Goal: Task Accomplishment & Management: Use online tool/utility

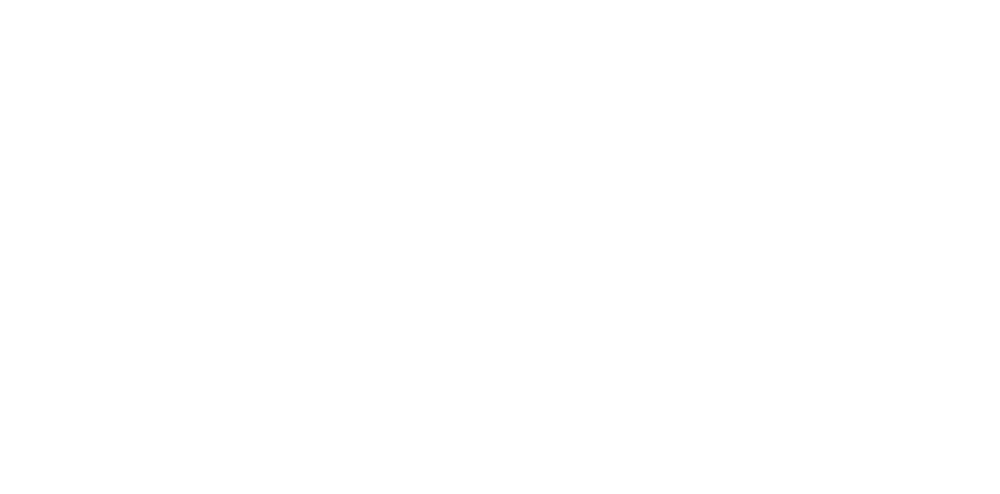
drag, startPoint x: 0, startPoint y: 0, endPoint x: 274, endPoint y: 324, distance: 424.1
click at [274, 324] on body at bounding box center [500, 247] width 1000 height 494
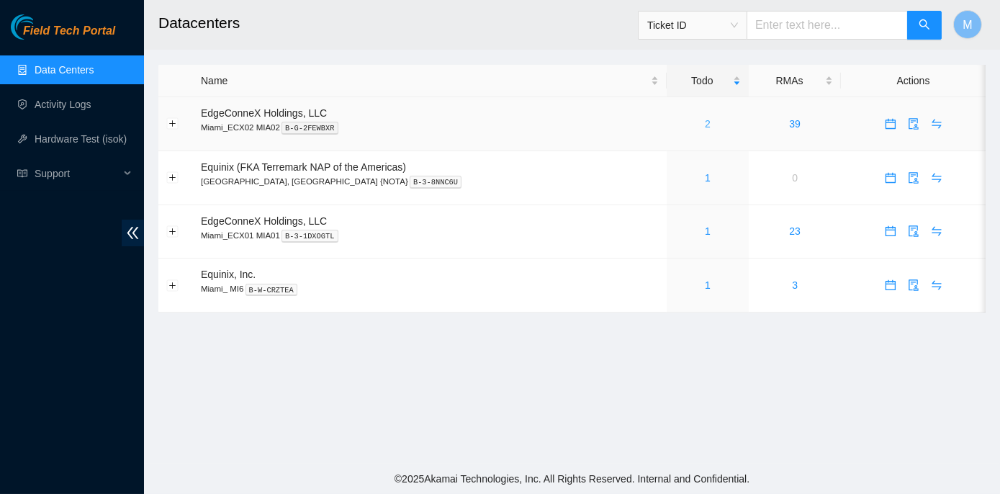
click at [705, 123] on link "2" at bounding box center [708, 124] width 6 height 12
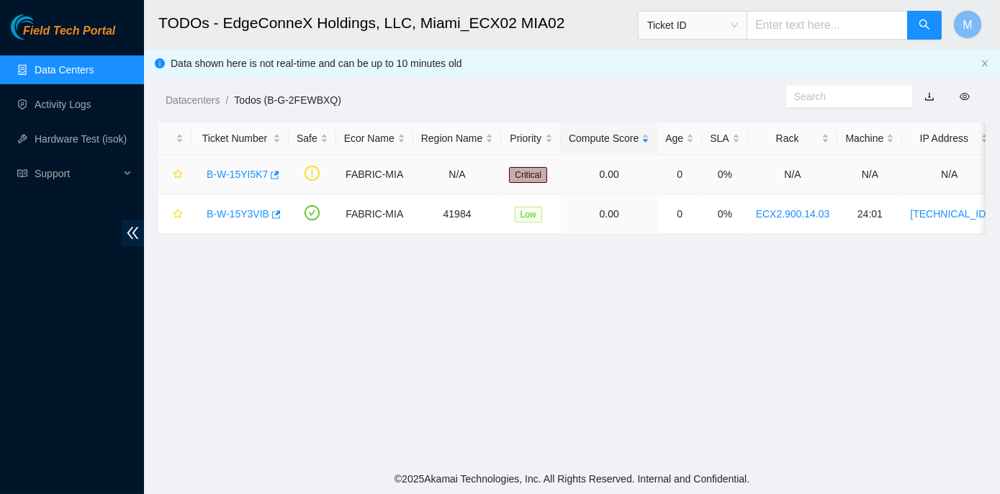
click at [224, 174] on link "B-W-15YI5K7" at bounding box center [237, 174] width 61 height 12
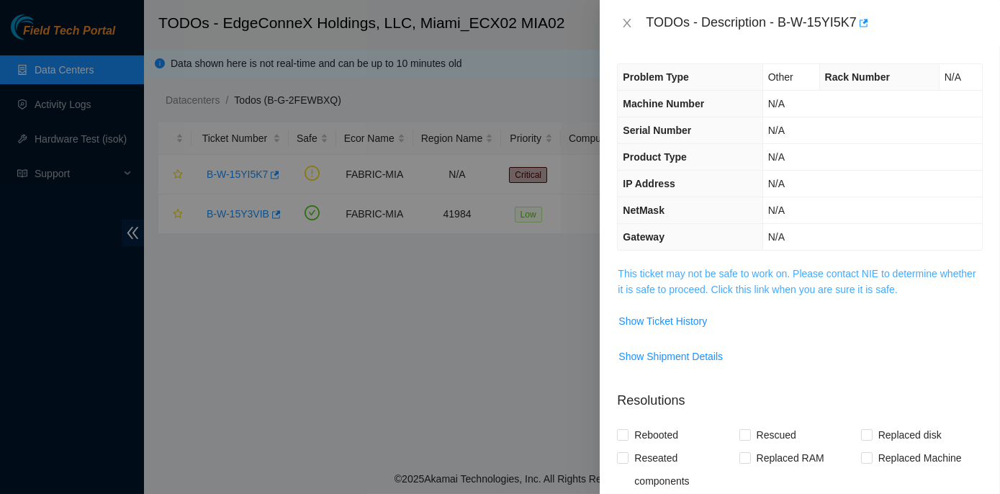
click at [783, 269] on link "This ticket may not be safe to work on. Please contact NIE to determine whether…" at bounding box center [797, 281] width 358 height 27
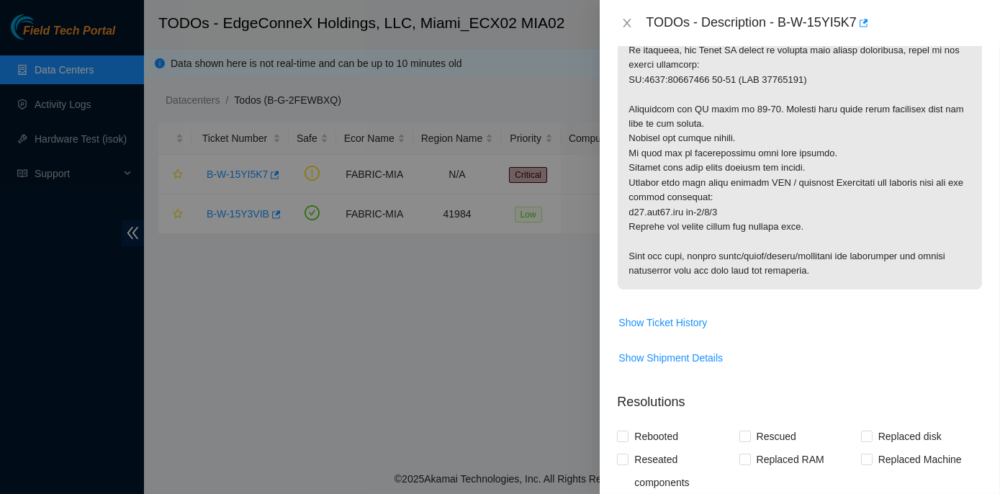
scroll to position [589, 0]
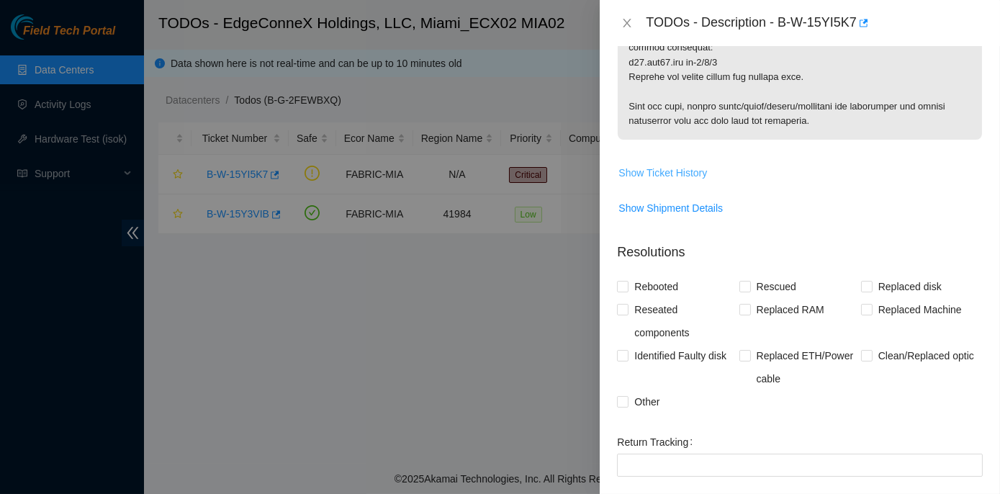
click at [647, 181] on span "Show Ticket History" at bounding box center [662, 173] width 89 height 16
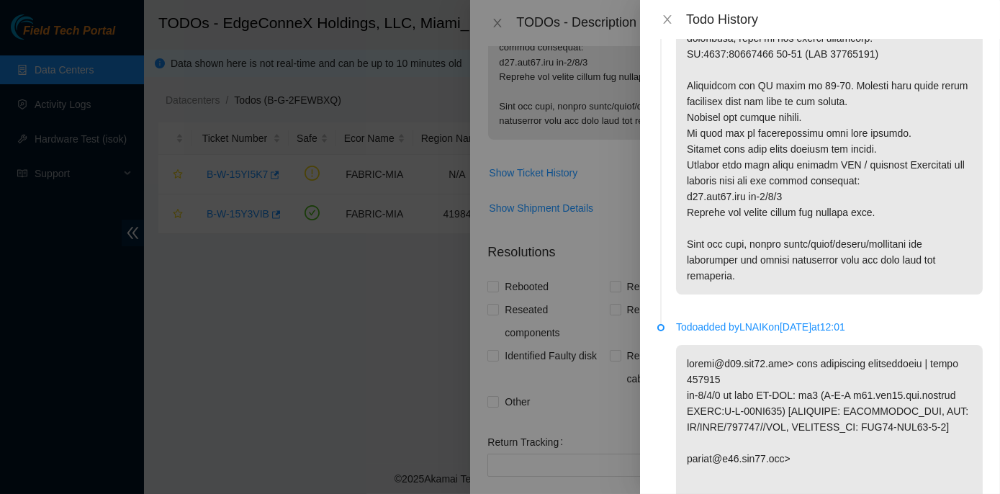
scroll to position [0, 0]
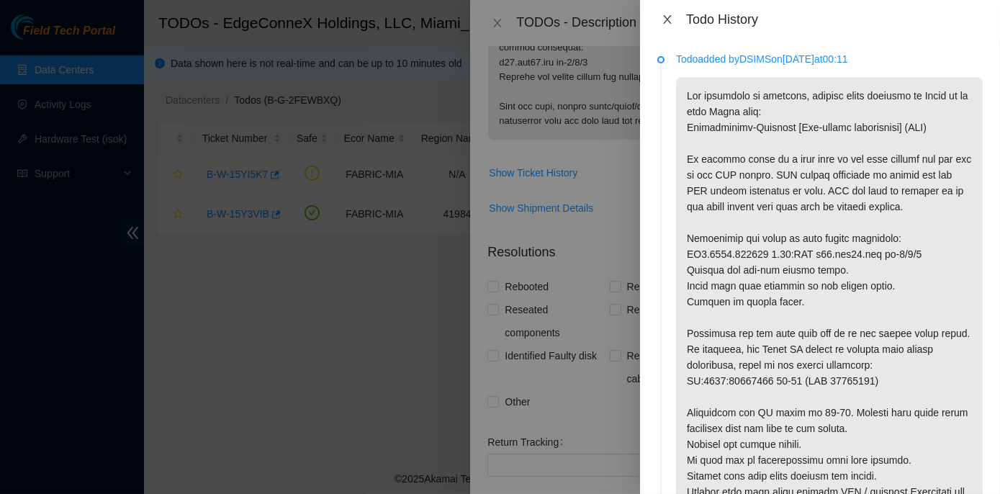
click at [669, 18] on icon "close" at bounding box center [667, 19] width 8 height 9
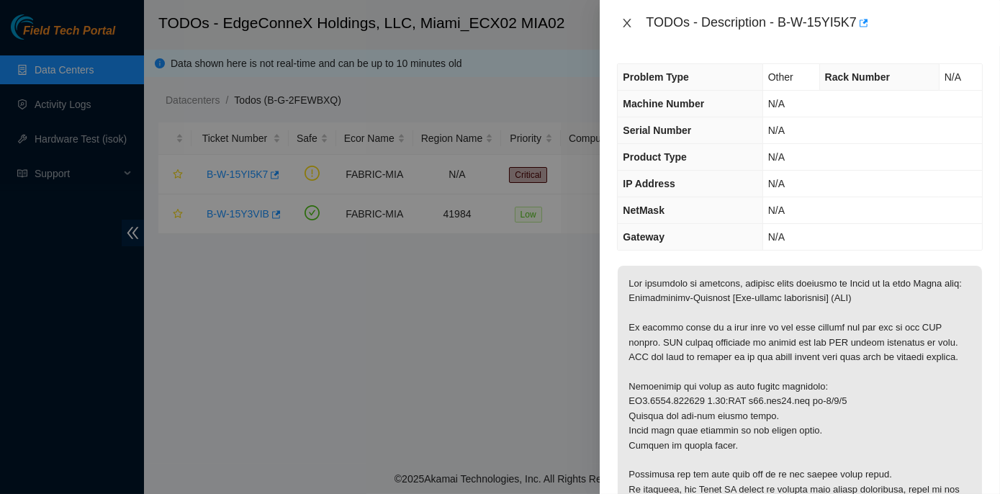
click at [625, 20] on icon "close" at bounding box center [628, 23] width 8 height 9
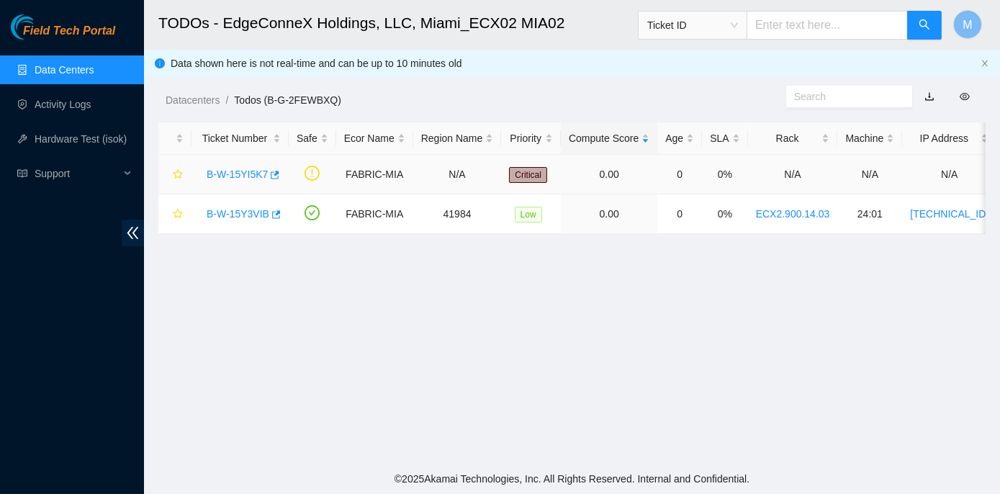
click at [230, 172] on link "B-W-15YI5K7" at bounding box center [237, 174] width 61 height 12
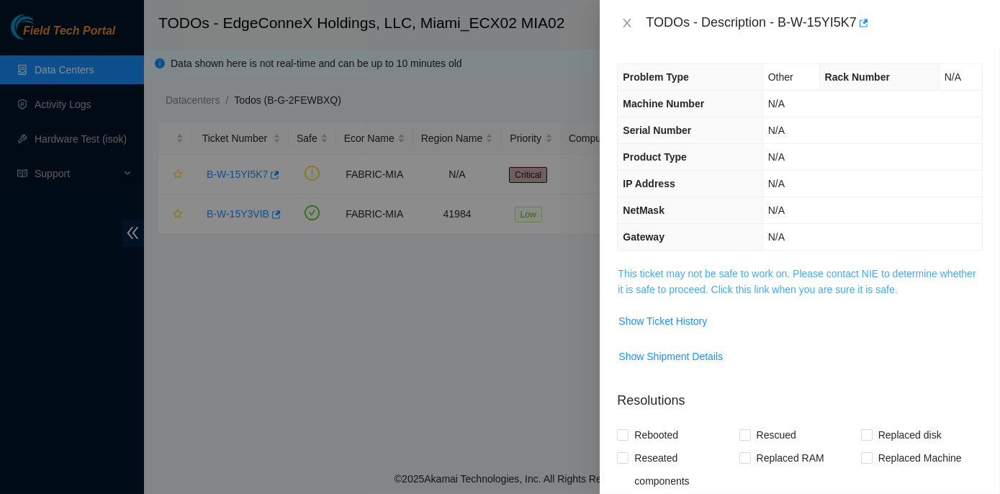
click at [775, 272] on link "This ticket may not be safe to work on. Please contact NIE to determine whether…" at bounding box center [797, 281] width 358 height 27
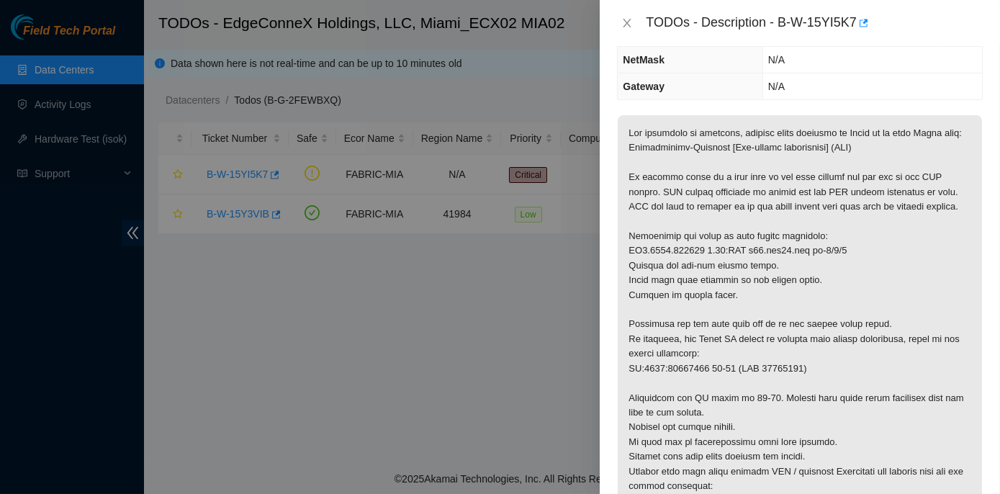
scroll to position [196, 0]
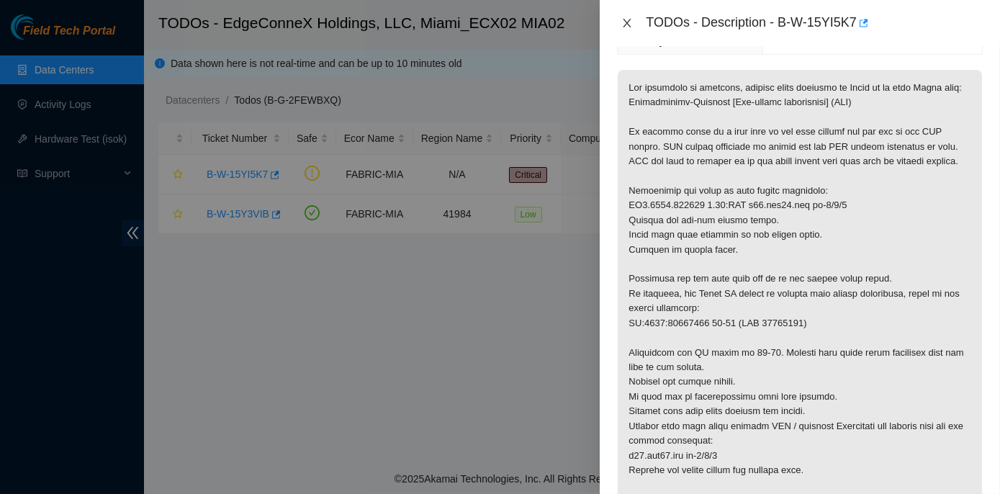
click at [629, 24] on icon "close" at bounding box center [627, 23] width 12 height 12
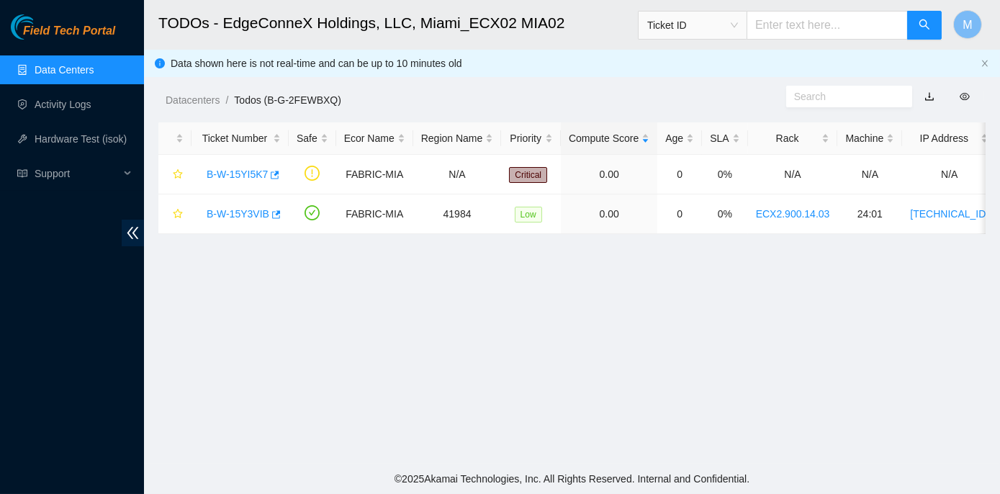
scroll to position [243, 0]
click at [240, 210] on link "B-W-15Y3VIB" at bounding box center [238, 214] width 63 height 12
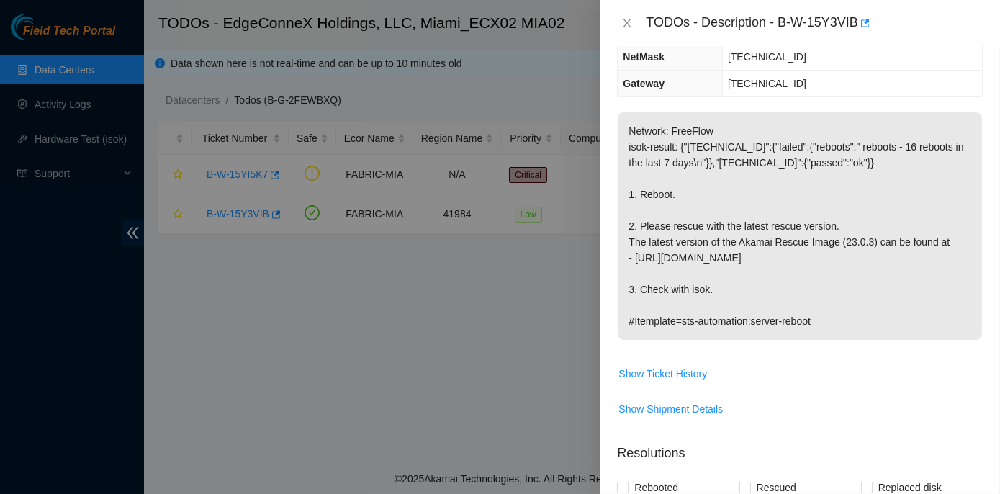
scroll to position [0, 0]
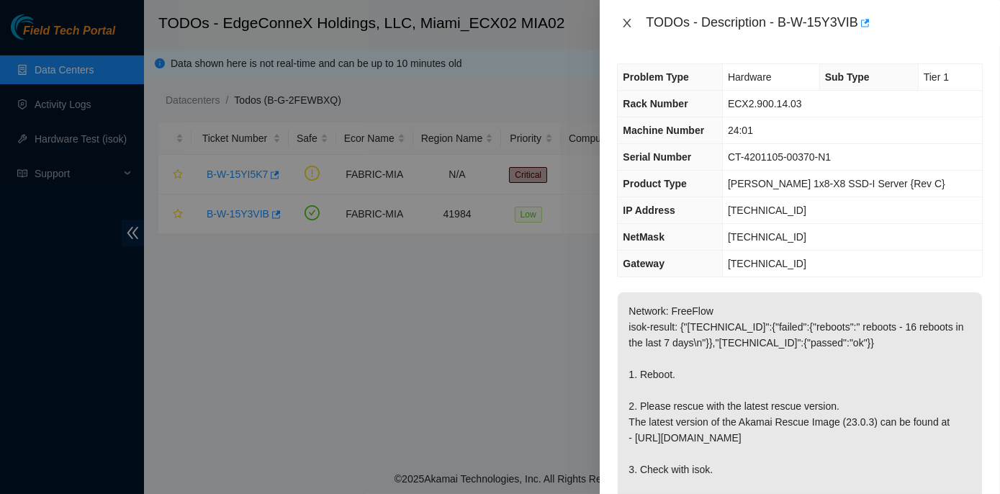
click at [622, 26] on icon "close" at bounding box center [627, 23] width 12 height 12
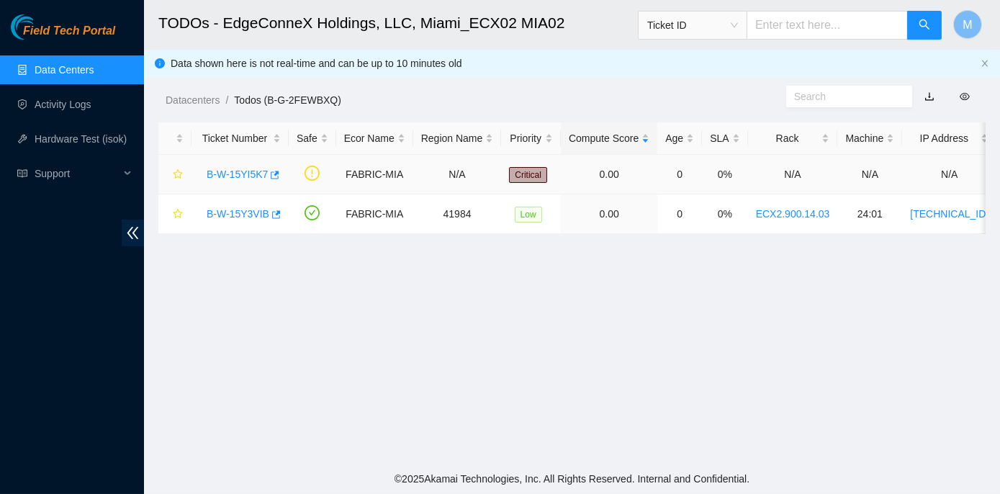
click at [220, 174] on link "B-W-15YI5K7" at bounding box center [237, 174] width 61 height 12
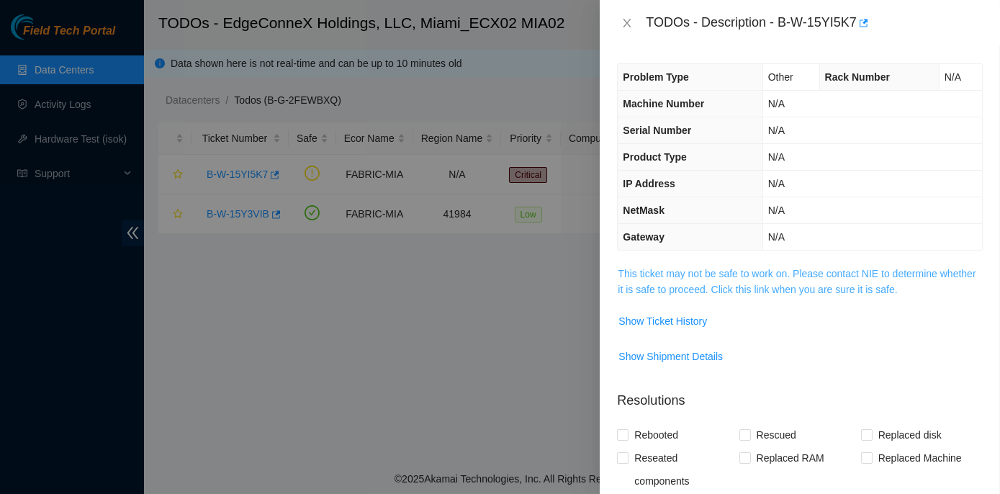
click at [770, 272] on link "This ticket may not be safe to work on. Please contact NIE to determine whether…" at bounding box center [797, 281] width 358 height 27
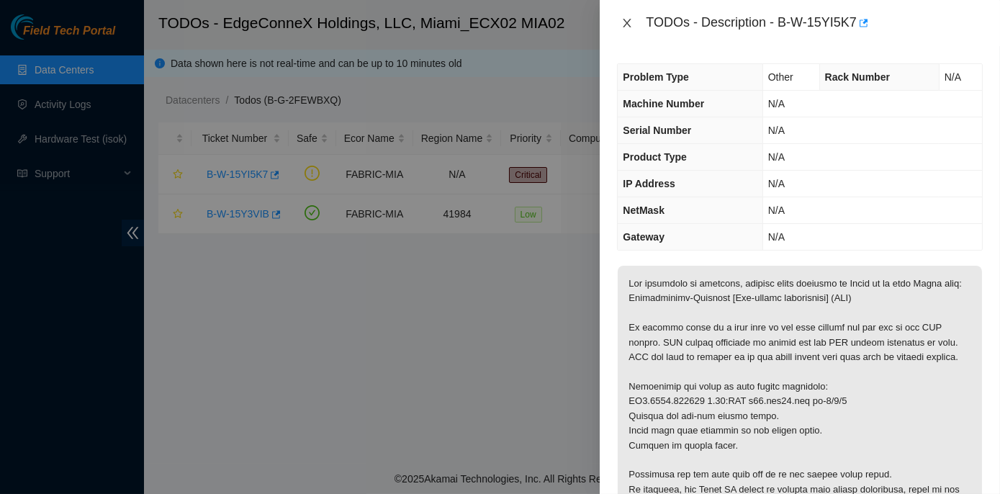
click at [626, 24] on icon "close" at bounding box center [627, 23] width 12 height 12
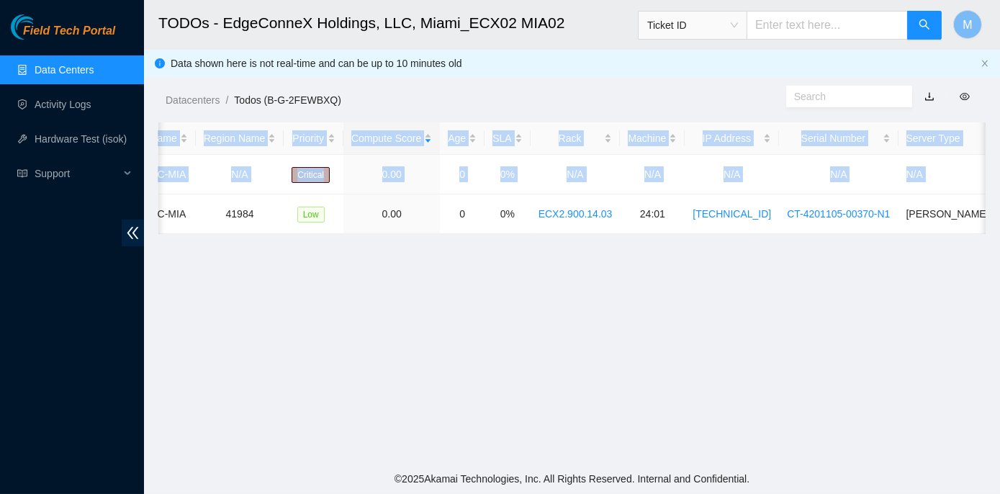
scroll to position [0, 263]
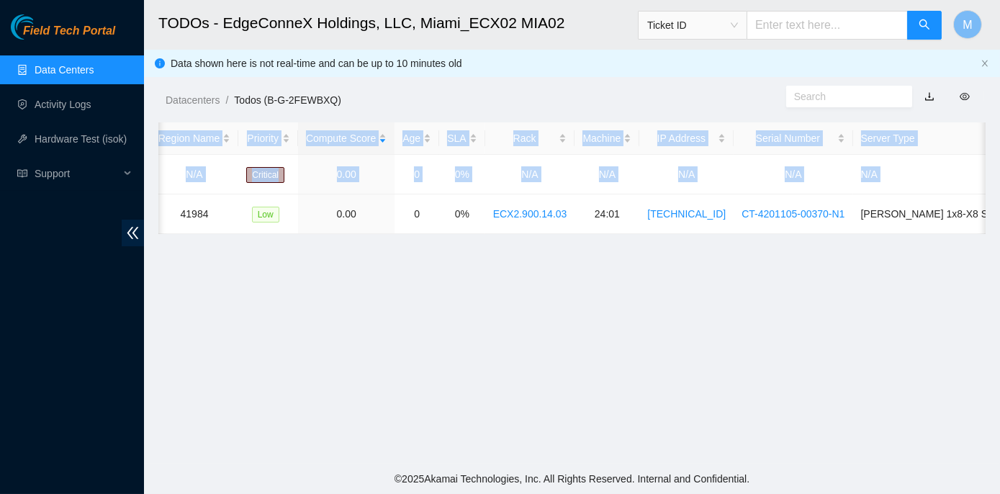
drag, startPoint x: 199, startPoint y: 213, endPoint x: 994, endPoint y: 218, distance: 794.2
click at [994, 218] on main "TODOs - EdgeConneX Holdings, LLC, Miami_ECX02 MIA02 Ticket ID M Data shown here…" at bounding box center [572, 232] width 856 height 464
copy table "Ticket Number Safe Ecor Name Region Name Priority Compute Score Age SLA Rack Ma…"
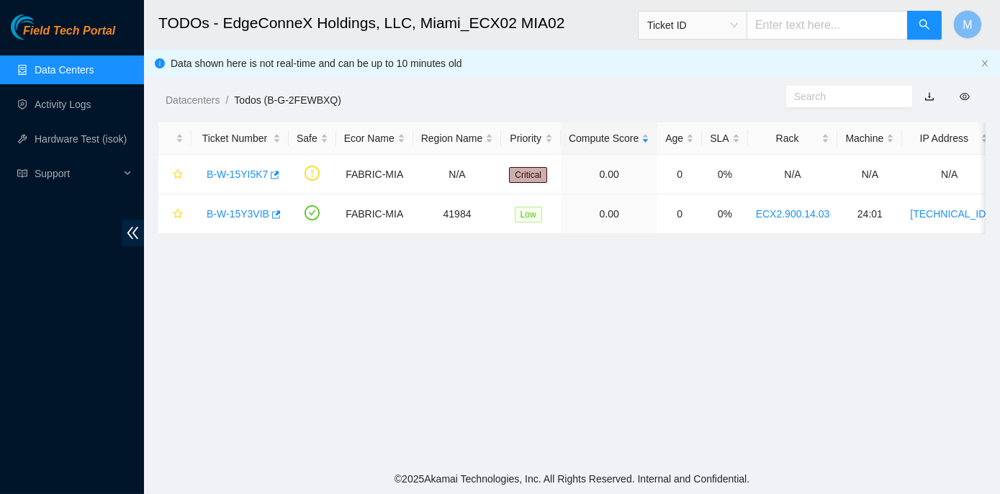
click at [164, 305] on main "TODOs - EdgeConneX Holdings, LLC, Miami_ECX02 MIA02 Ticket ID M Data shown here…" at bounding box center [572, 232] width 856 height 464
click at [237, 213] on link "B-W-15Y3VIB" at bounding box center [238, 214] width 63 height 12
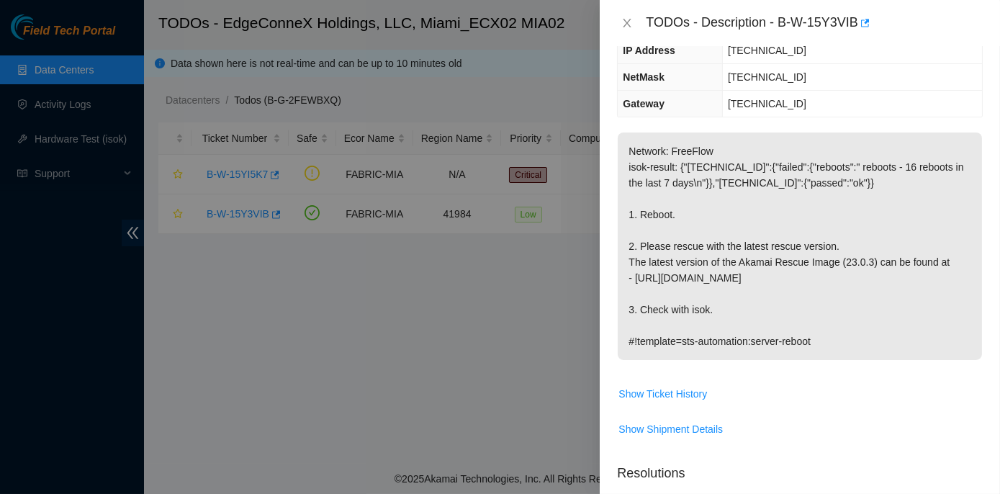
scroll to position [196, 0]
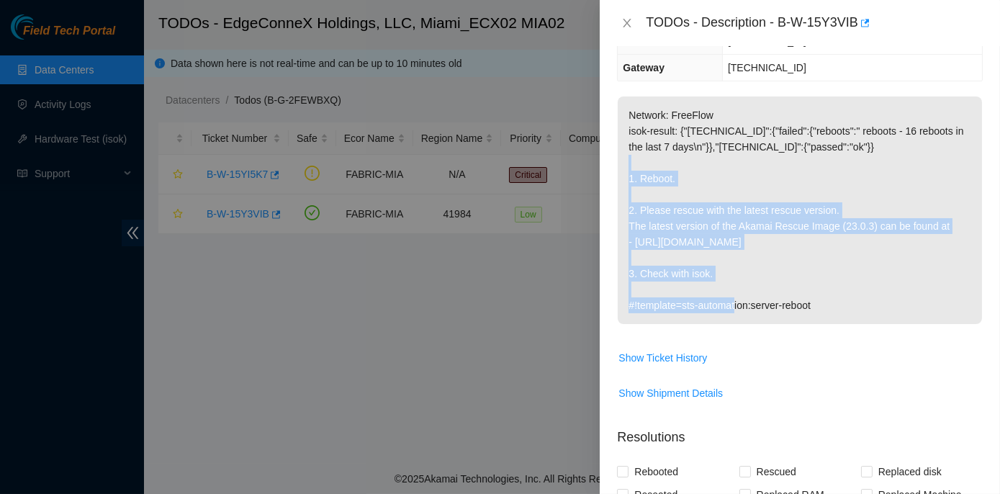
drag, startPoint x: 622, startPoint y: 168, endPoint x: 732, endPoint y: 269, distance: 149.3
click at [732, 269] on p "Network: FreeFlow isok-result: {"23.218.255.51":{"failed":{"reboots":" reboots …" at bounding box center [800, 210] width 364 height 228
copy p "1. Reboot. 2. Please rescue with the latest rescue version. The latest version …"
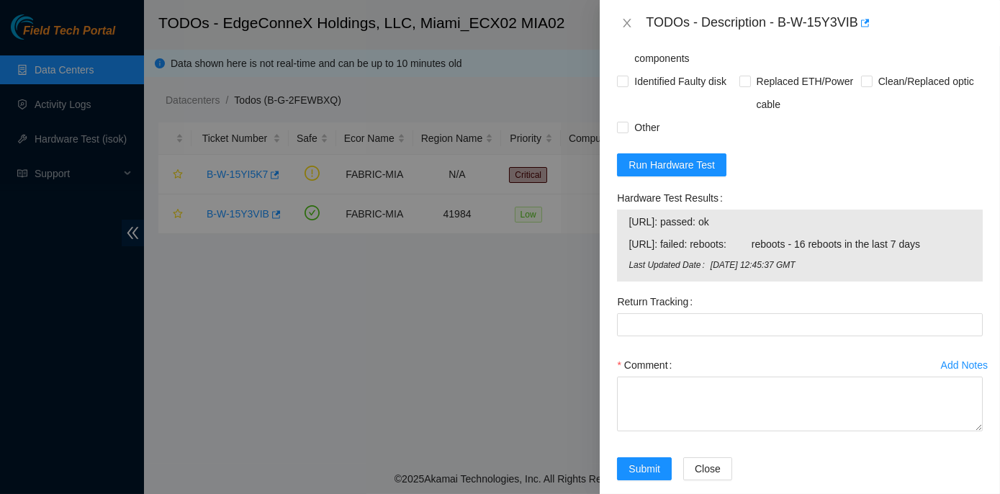
scroll to position [673, 0]
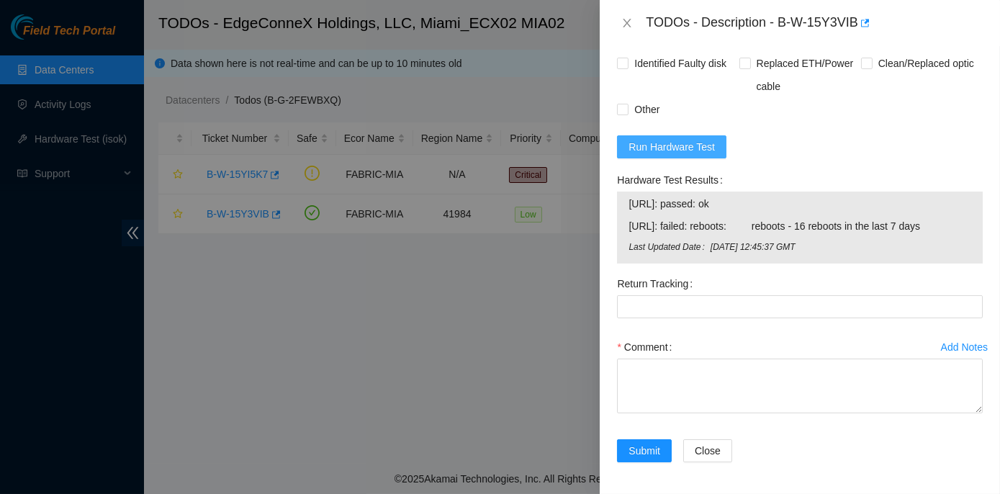
click at [682, 144] on span "Run Hardware Test" at bounding box center [672, 147] width 86 height 16
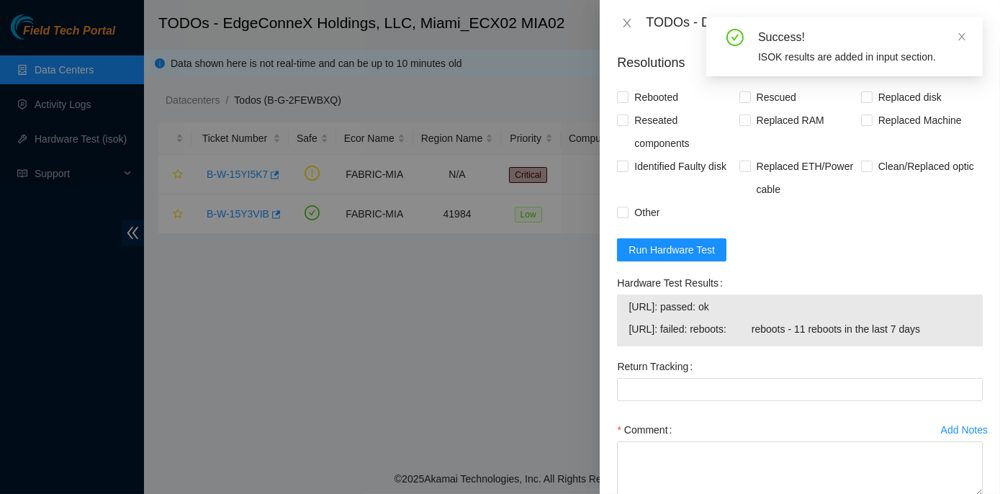
scroll to position [653, 0]
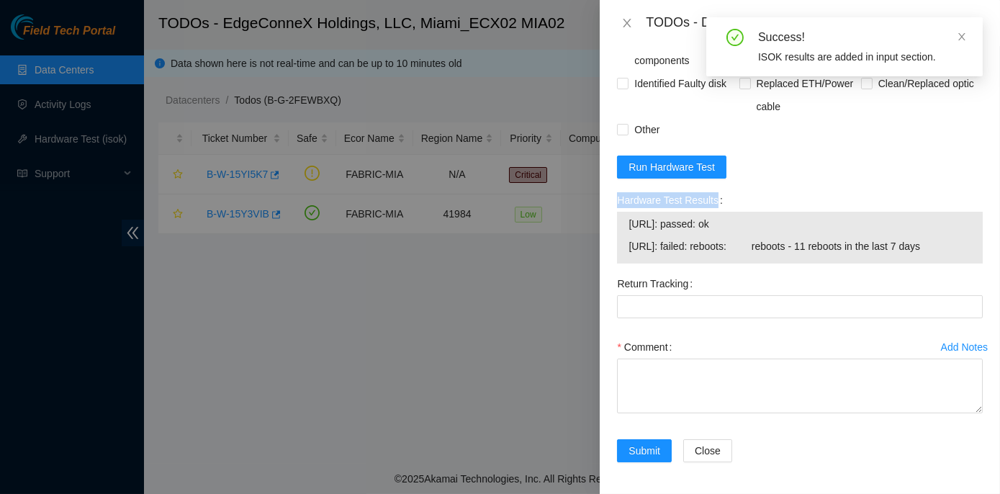
drag, startPoint x: 617, startPoint y: 196, endPoint x: 962, endPoint y: 248, distance: 348.8
click at [962, 248] on div "Hardware Test Results 23.218.255.50: passed: ok 23.218.255.51: failed: reboots:…" at bounding box center [800, 226] width 366 height 75
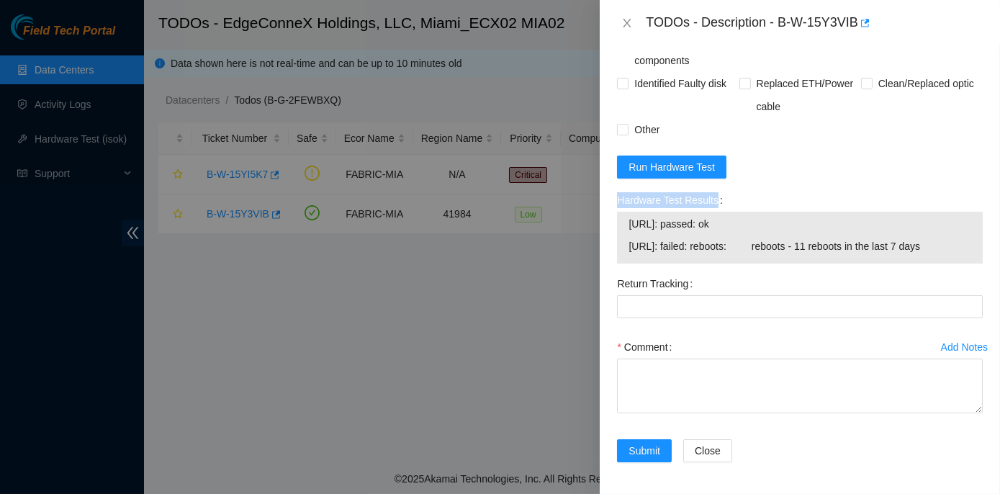
copy label "Hardware Test Results"
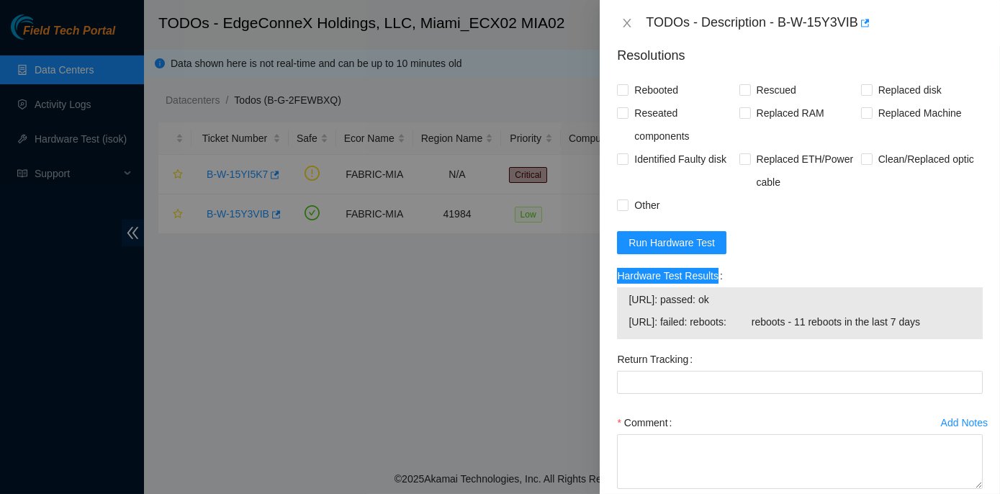
scroll to position [589, 0]
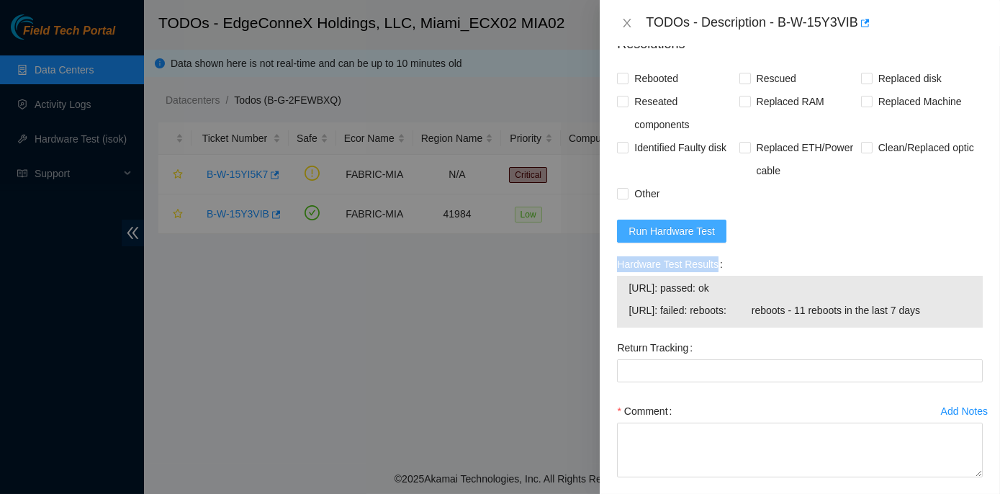
click at [672, 227] on span "Run Hardware Test" at bounding box center [672, 231] width 86 height 16
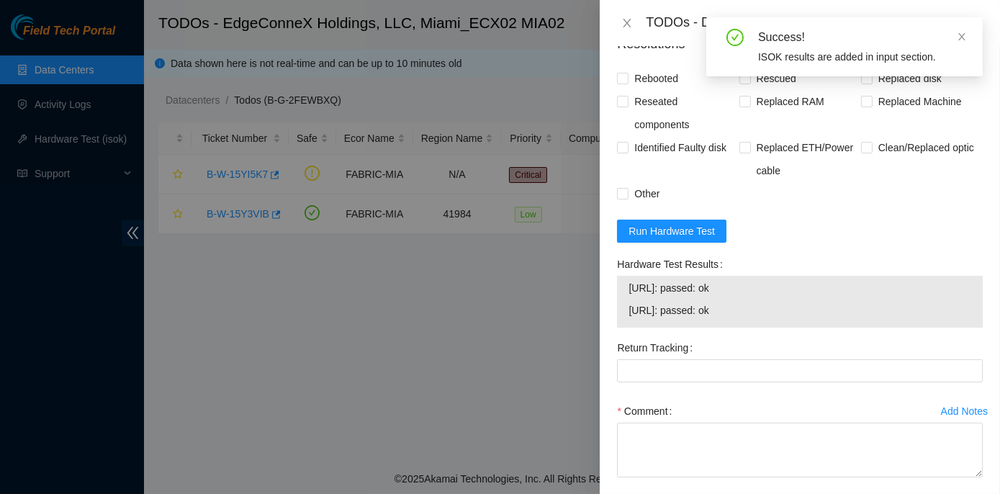
drag, startPoint x: 609, startPoint y: 260, endPoint x: 755, endPoint y: 312, distance: 155.1
click at [755, 312] on div "Problem Type Hardware Sub Type Tier 1 Rack Number ECX2.900.14.03 Machine Number…" at bounding box center [800, 270] width 400 height 448
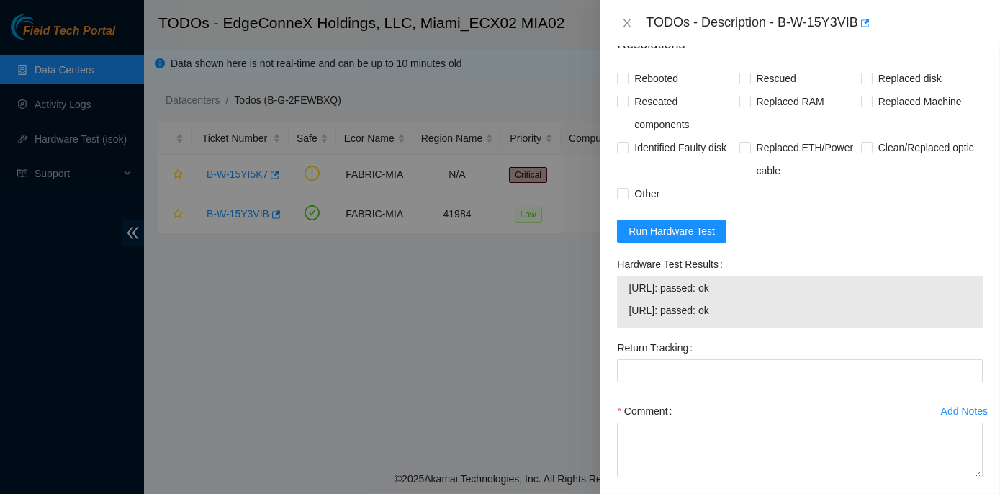
copy div "Hardware Test Results 23.218.255.50: passed: ok 23.218.255.51: passed: ok"
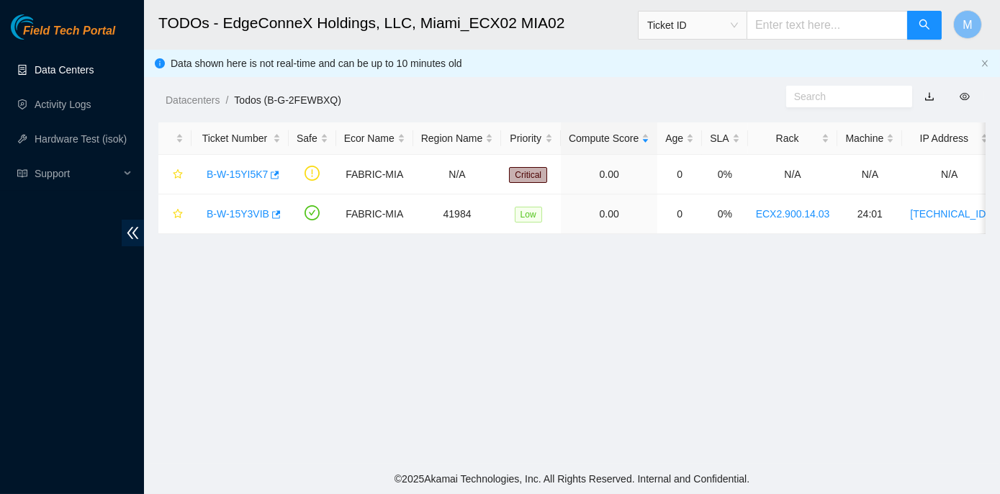
click at [57, 70] on link "Data Centers" at bounding box center [64, 70] width 59 height 12
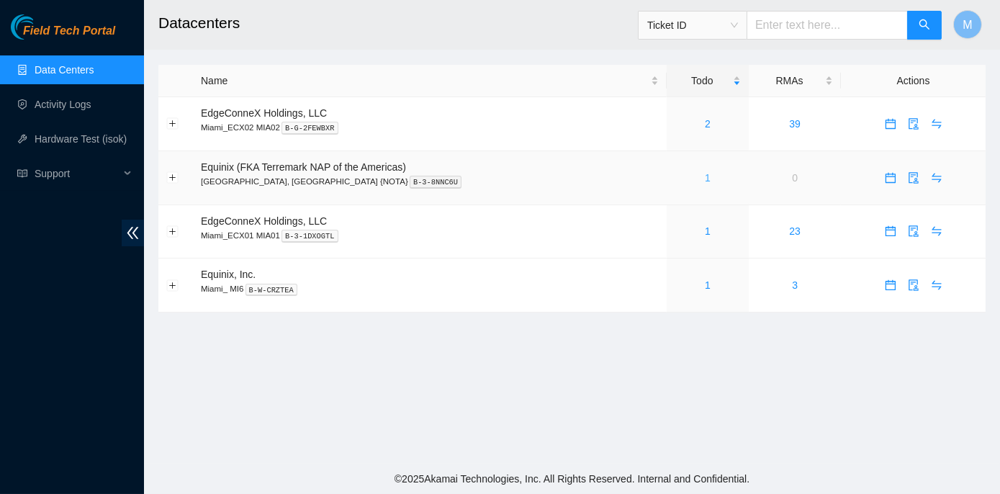
click at [705, 174] on link "1" at bounding box center [708, 178] width 6 height 12
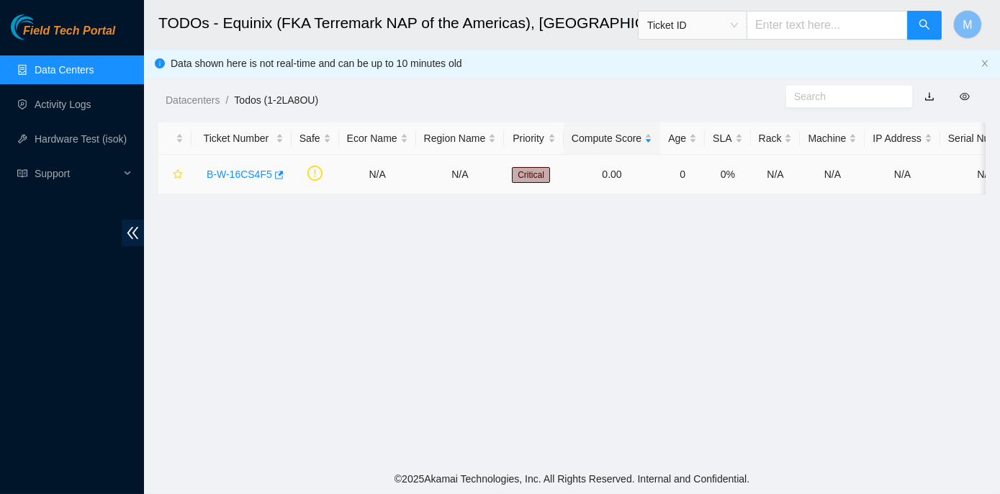
click at [236, 176] on link "B-W-16CS4F5" at bounding box center [240, 174] width 66 height 12
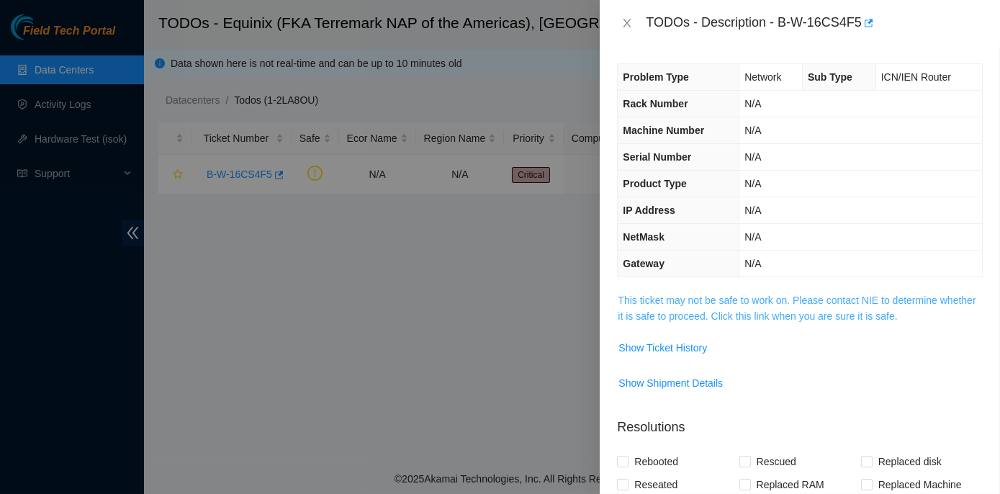
click at [722, 300] on link "This ticket may not be safe to work on. Please contact NIE to determine whether…" at bounding box center [797, 307] width 358 height 27
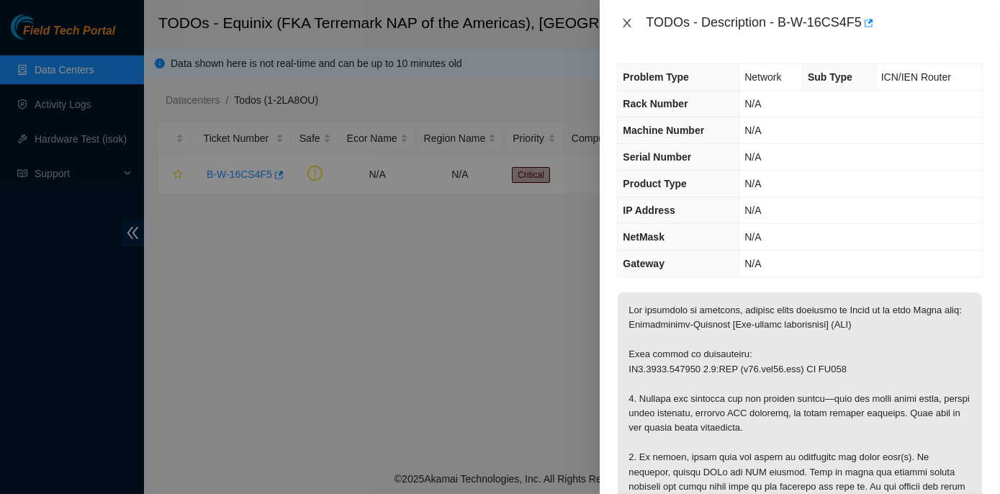
click at [630, 19] on icon "close" at bounding box center [627, 23] width 12 height 12
